Goal: Information Seeking & Learning: Learn about a topic

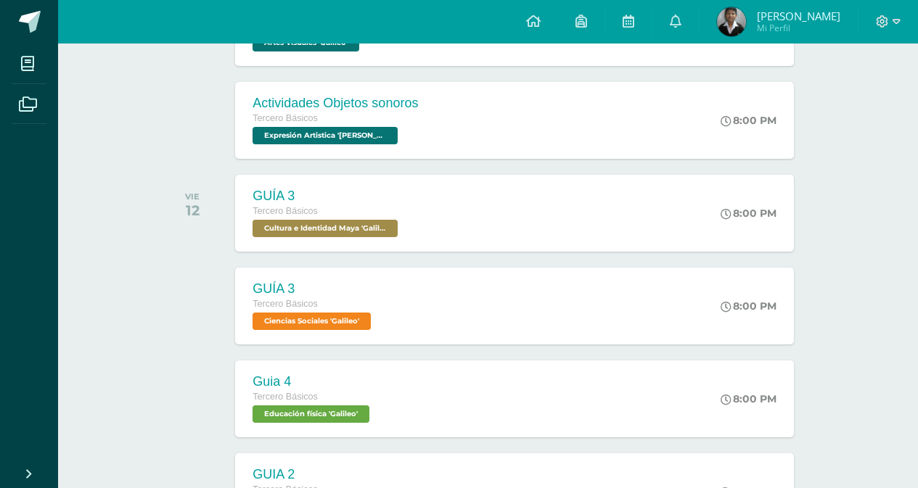
scroll to position [218, 0]
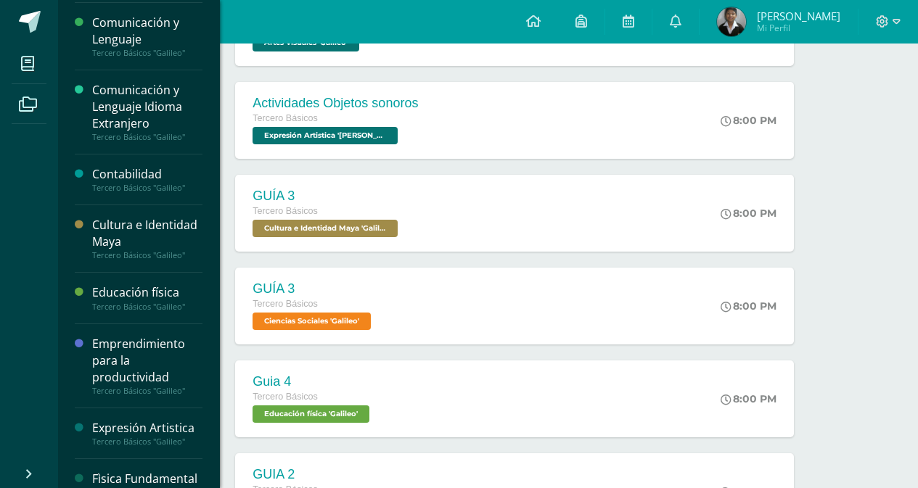
click at [120, 361] on div "Emprendimiento para la productividad" at bounding box center [147, 361] width 110 height 50
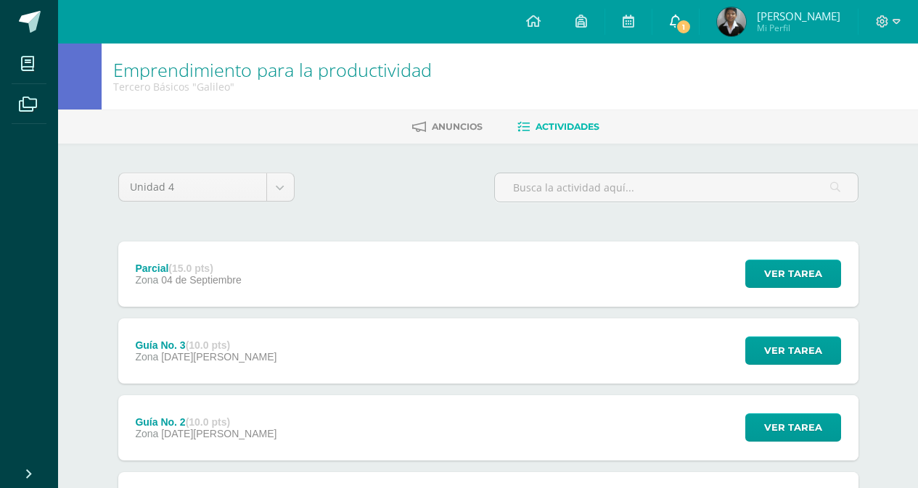
click at [685, 26] on span "1" at bounding box center [684, 27] width 16 height 16
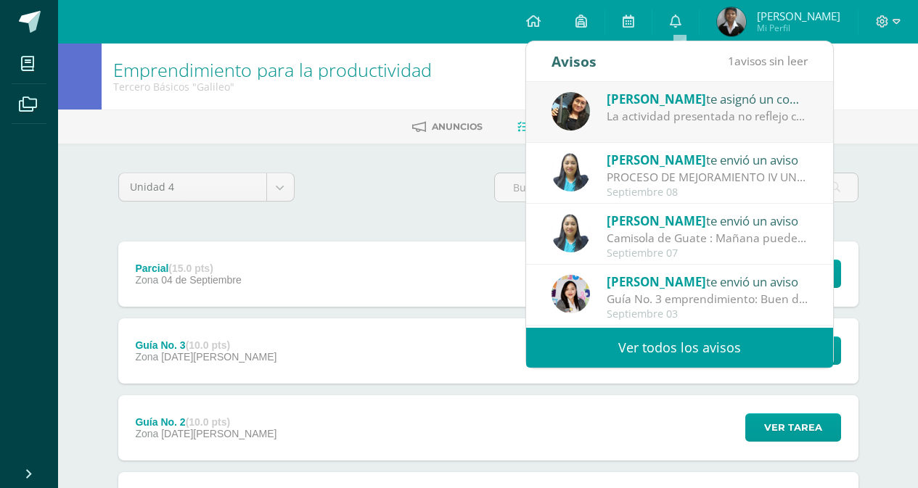
click at [630, 108] on div "La actividad presentada no reflejo coordinación ni los 3 ritmos solicitados" at bounding box center [708, 116] width 202 height 17
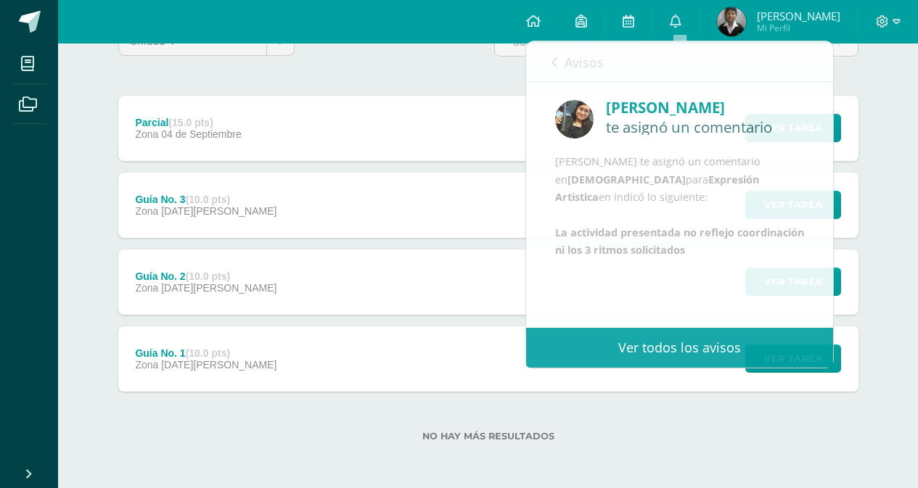
click at [330, 59] on div "Unidad 4 Unidad 1 Unidad 2 Unidad 3 Unidad 4" at bounding box center [488, 47] width 752 height 41
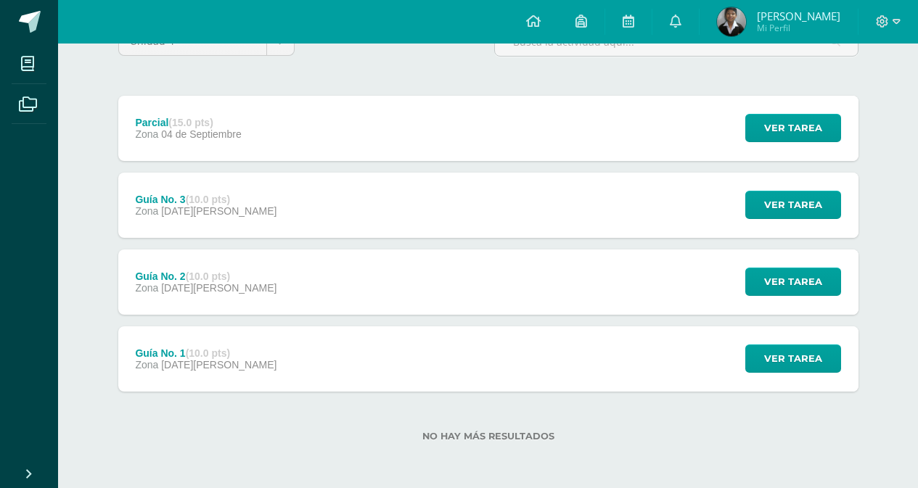
click at [284, 218] on div "Guía No. 3 (10.0 pts) Zona [DATE][PERSON_NAME] Ver tarea Guía No. 3 Emprendimie…" at bounding box center [488, 205] width 740 height 65
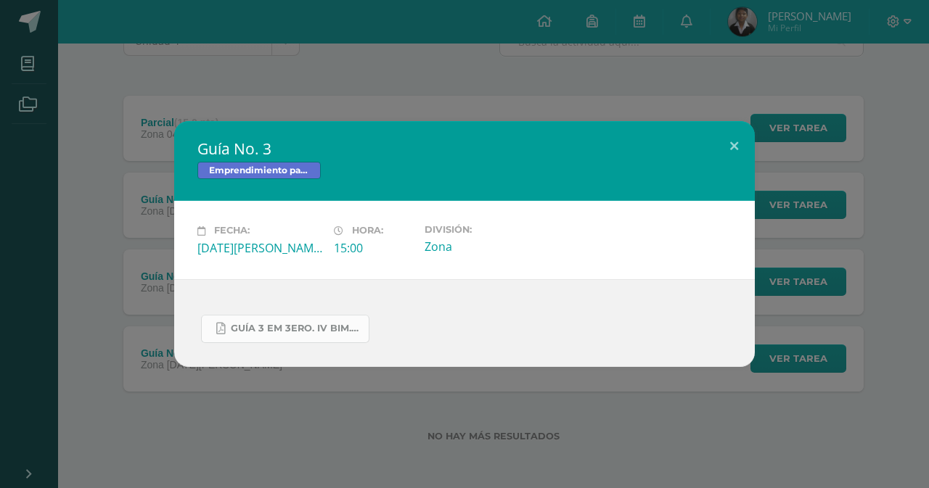
click at [290, 325] on span "GUÍA 3 EM 3ERO. IV BIM.docx.pdf" at bounding box center [296, 329] width 131 height 12
